Goal: Transaction & Acquisition: Purchase product/service

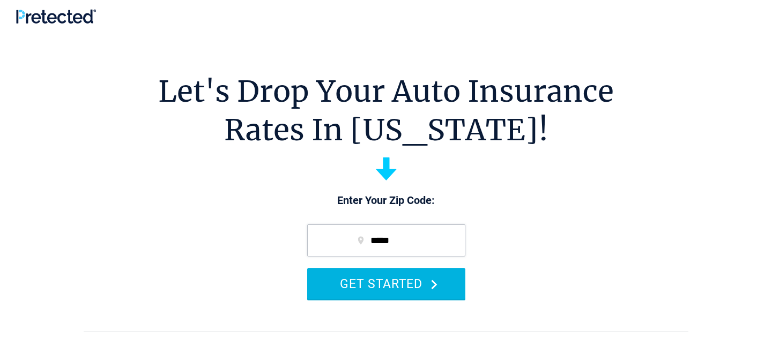
click at [435, 286] on icon "submit" at bounding box center [434, 285] width 6 height 10
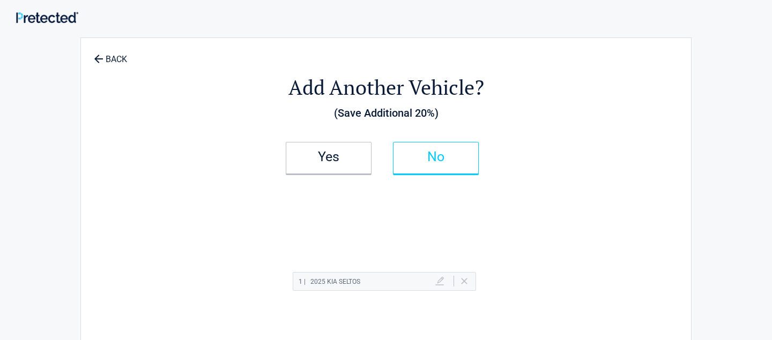
click at [432, 158] on h2 "No" at bounding box center [435, 157] width 63 height 8
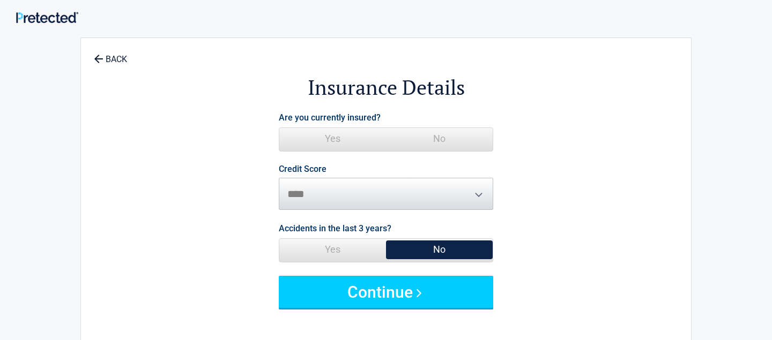
click at [477, 197] on span "Credit Score ********* **** ******* ****" at bounding box center [386, 187] width 214 height 45
click at [352, 254] on span "Yes" at bounding box center [332, 249] width 107 height 21
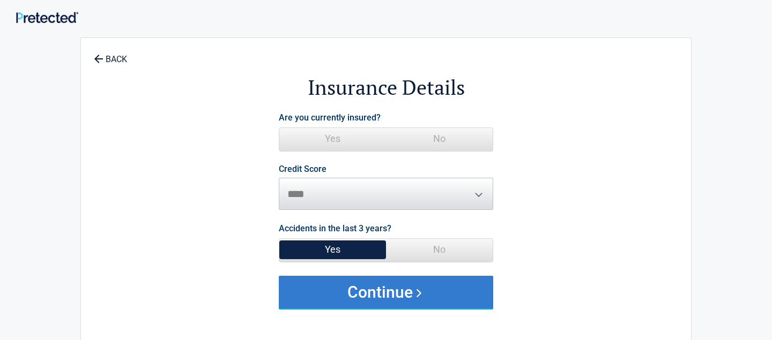
click at [417, 292] on button "Continue" at bounding box center [386, 292] width 214 height 32
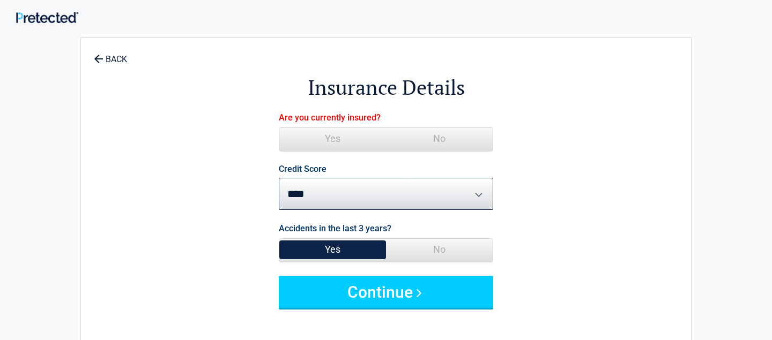
click at [326, 139] on span "Yes" at bounding box center [332, 138] width 107 height 21
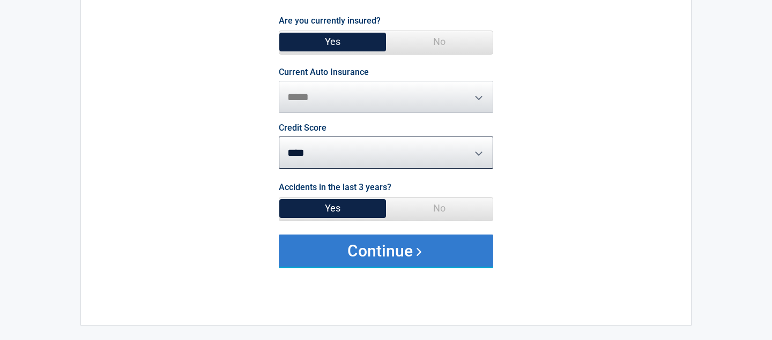
scroll to position [98, 0]
click at [415, 248] on button "Continue" at bounding box center [386, 250] width 214 height 32
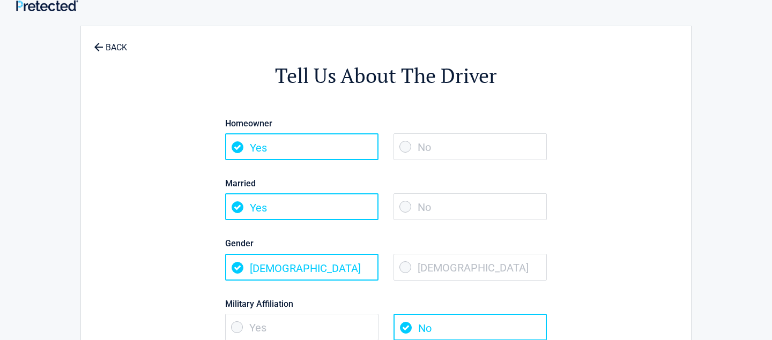
scroll to position [0, 0]
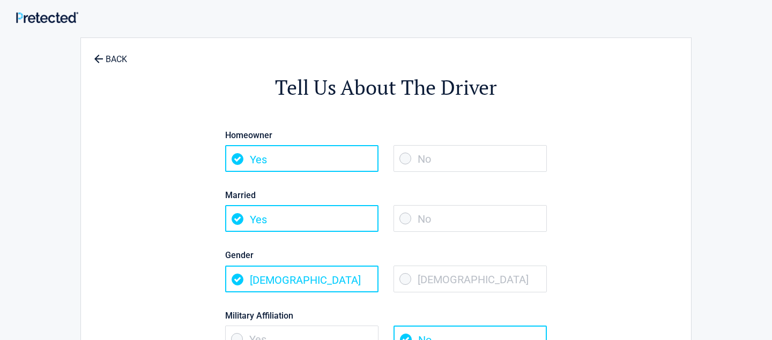
click at [403, 221] on span "No" at bounding box center [469, 218] width 153 height 27
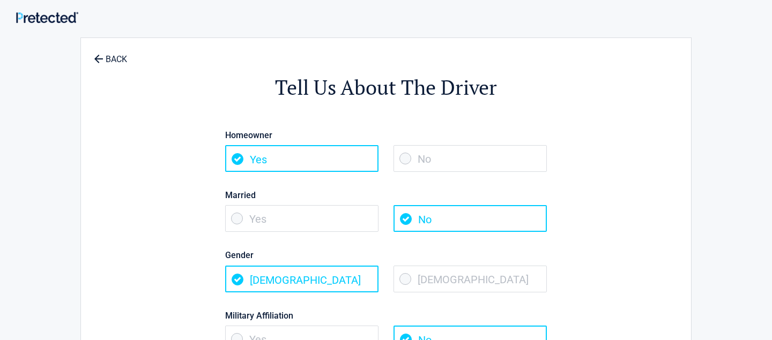
click at [401, 280] on span "Female" at bounding box center [469, 279] width 153 height 27
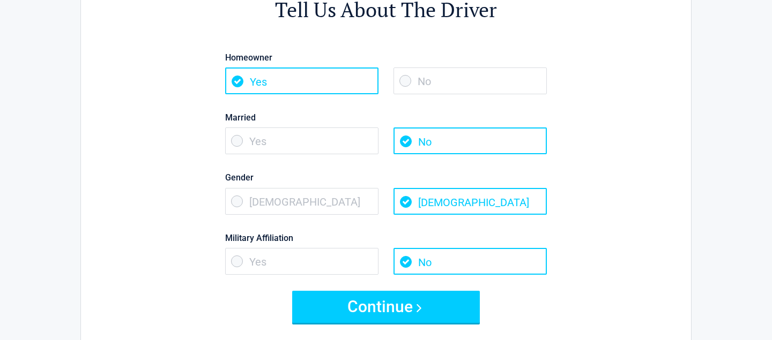
scroll to position [79, 0]
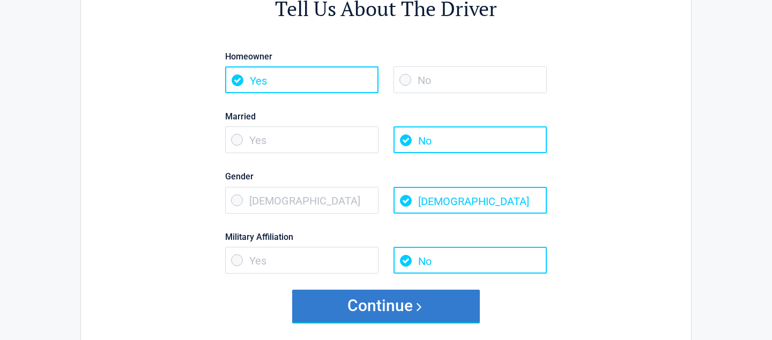
click at [420, 304] on button "Continue" at bounding box center [386, 306] width 188 height 32
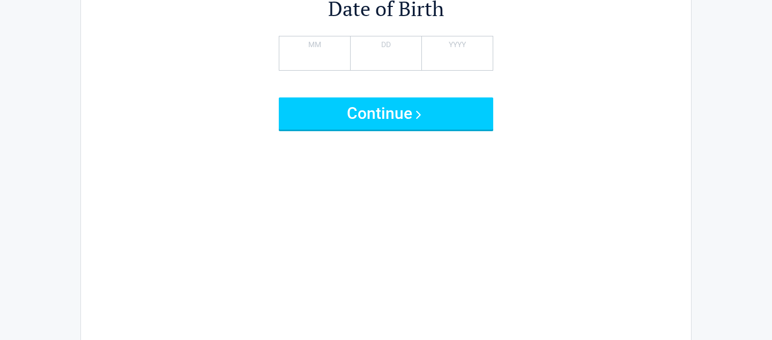
scroll to position [0, 0]
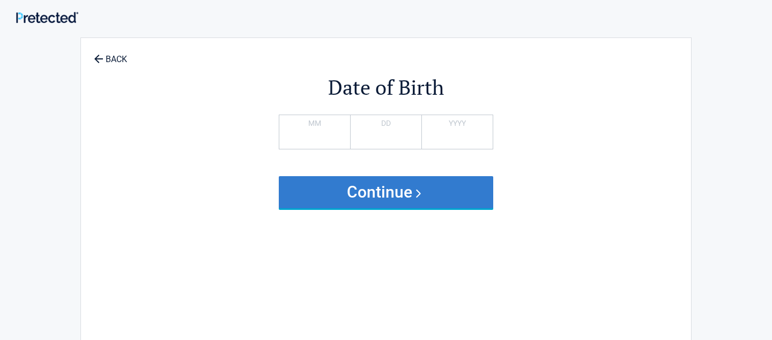
click at [406, 196] on button "Continue" at bounding box center [386, 192] width 214 height 32
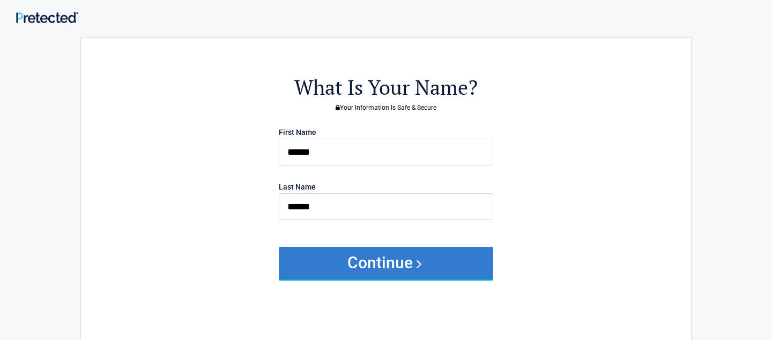
click at [427, 265] on button "Continue" at bounding box center [386, 263] width 214 height 32
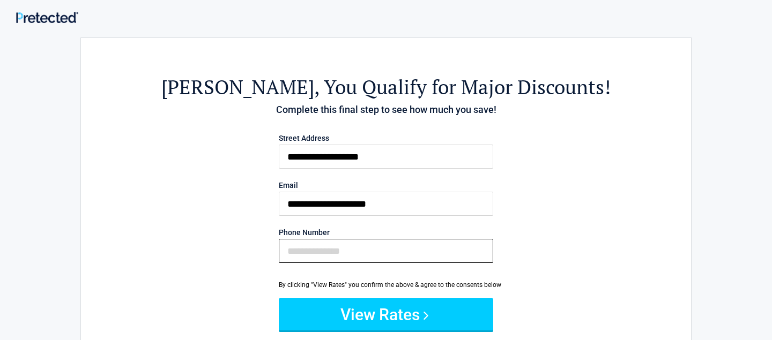
click at [303, 252] on input "Phone Number" at bounding box center [386, 251] width 214 height 24
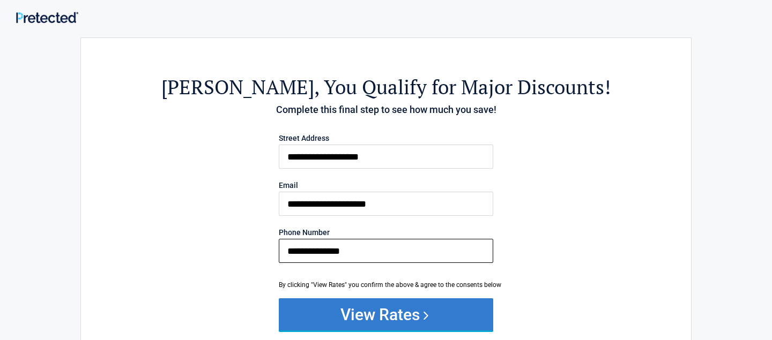
type input "**********"
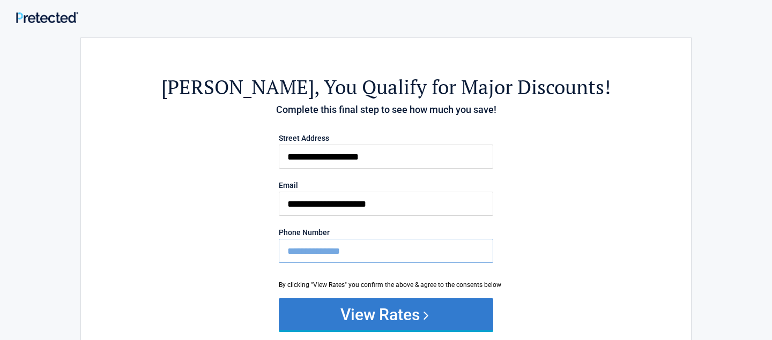
click at [414, 314] on button "View Rates" at bounding box center [386, 315] width 214 height 32
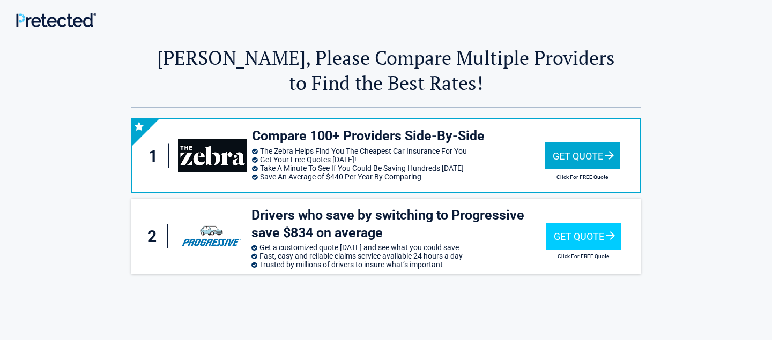
click at [597, 160] on div "Get Quote" at bounding box center [582, 156] width 75 height 27
